Goal: Information Seeking & Learning: Learn about a topic

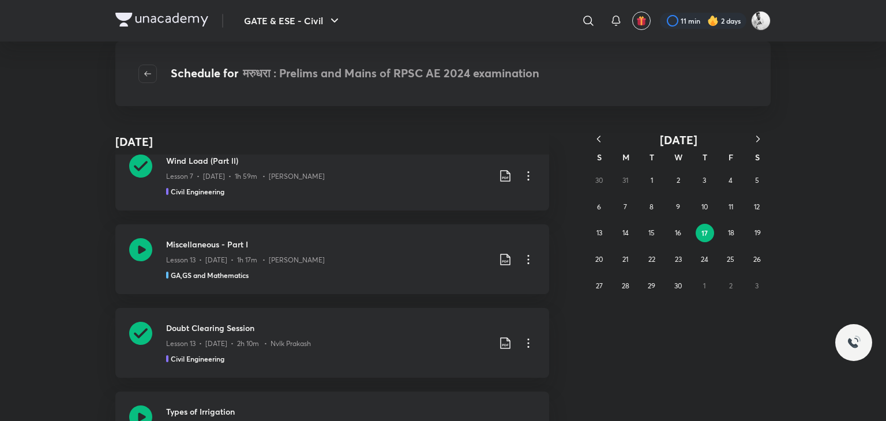
scroll to position [3439, 0]
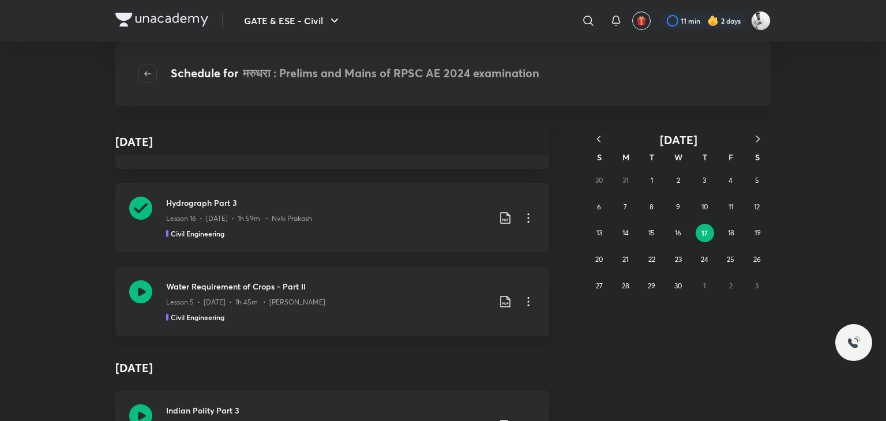
click at [132, 201] on icon at bounding box center [140, 208] width 23 height 23
